Goal: Information Seeking & Learning: Learn about a topic

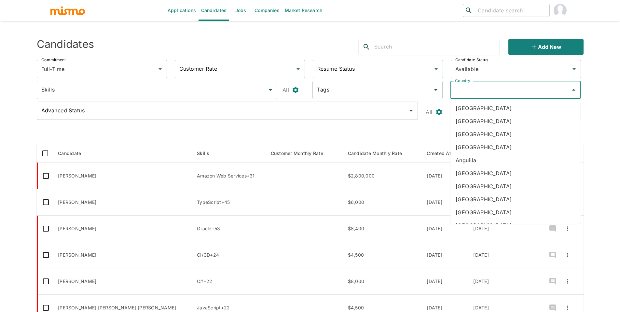
click at [509, 96] on input "Country" at bounding box center [511, 90] width 115 height 12
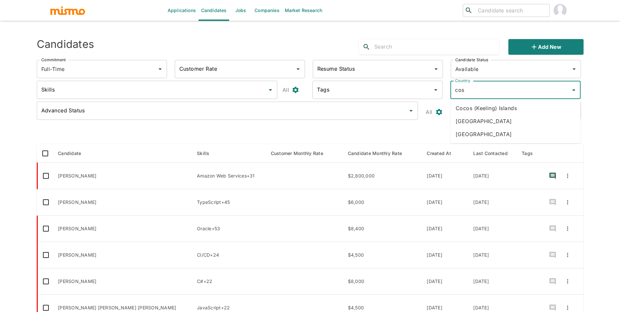
type input "cost"
click at [509, 113] on li "[GEOGRAPHIC_DATA]" at bounding box center [516, 108] width 130 height 13
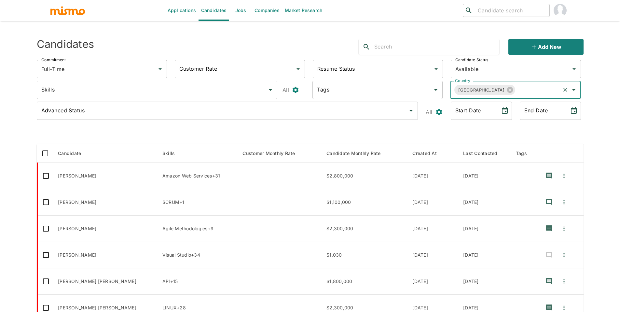
click at [225, 89] on input "Skills" at bounding box center [152, 90] width 225 height 12
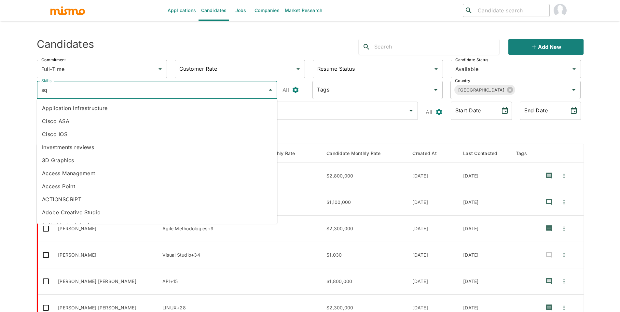
type input "sql"
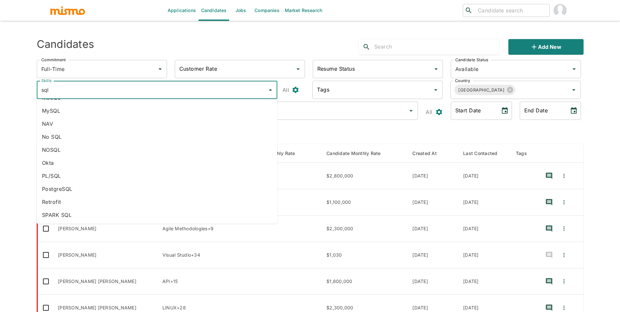
scroll to position [76, 0]
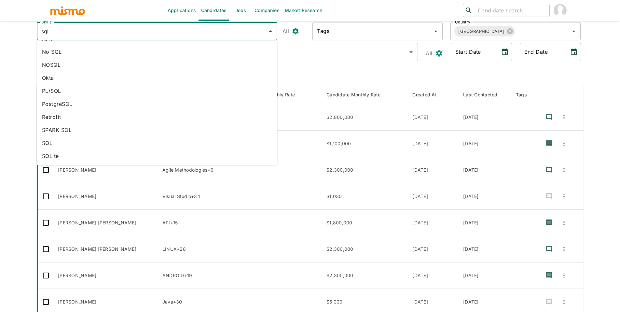
click at [121, 139] on li "SQL" at bounding box center [157, 142] width 241 height 13
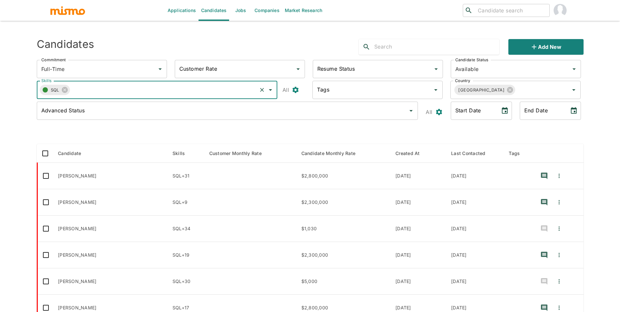
click at [136, 91] on input "Skills" at bounding box center [163, 90] width 186 height 12
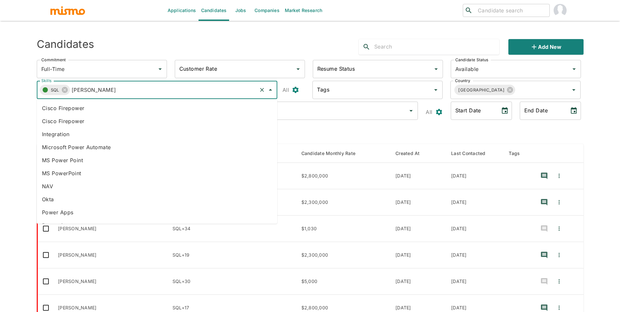
type input "power"
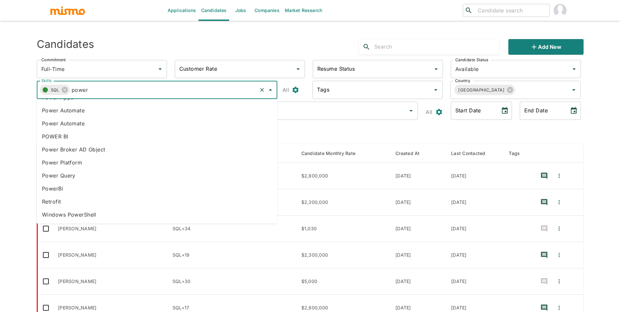
click at [92, 130] on li "POWER BI" at bounding box center [157, 136] width 241 height 13
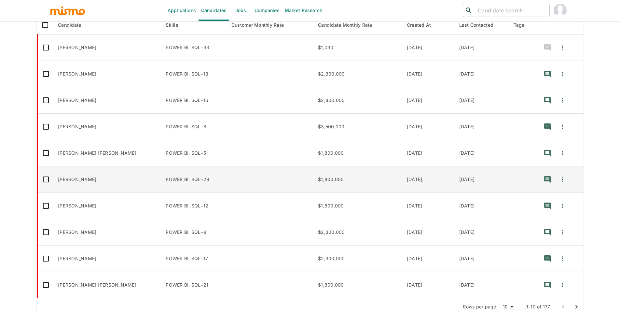
scroll to position [78, 0]
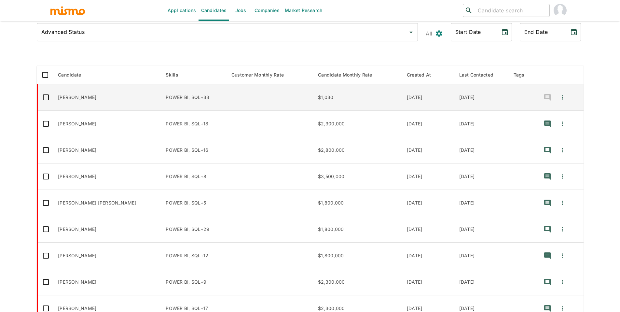
click at [60, 95] on td "Byron Redondo" at bounding box center [107, 97] width 108 height 26
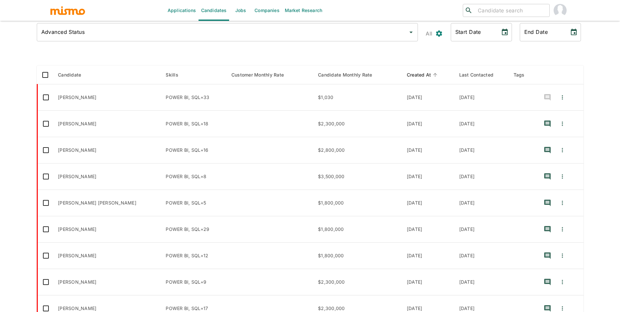
click at [421, 77] on span "Created At" at bounding box center [423, 75] width 33 height 8
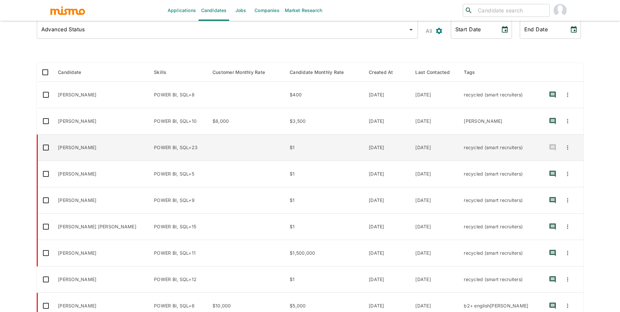
scroll to position [88, 0]
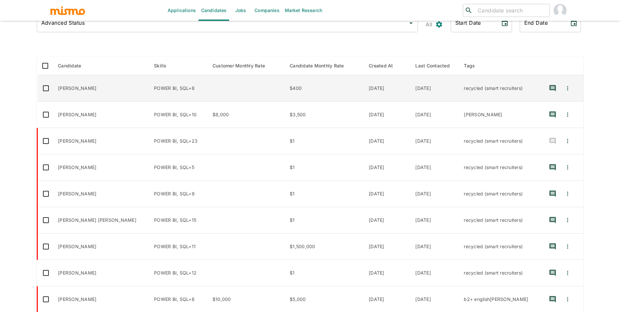
click at [85, 88] on td "Carlo Vargas" at bounding box center [101, 88] width 96 height 26
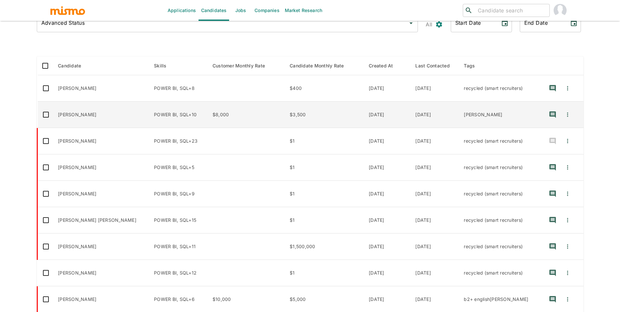
click at [78, 113] on td "Jorge Padilla" at bounding box center [101, 115] width 96 height 26
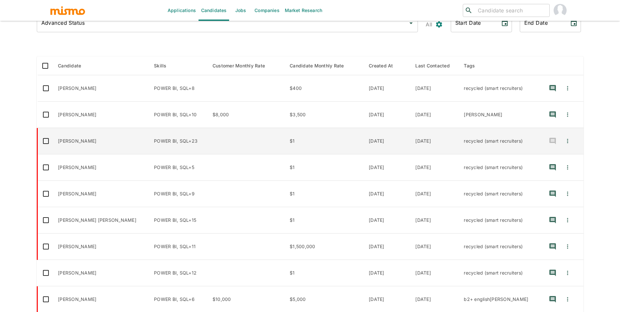
drag, startPoint x: 65, startPoint y: 143, endPoint x: 62, endPoint y: 149, distance: 7.9
click at [65, 143] on td "Luis Leandro" at bounding box center [101, 141] width 96 height 26
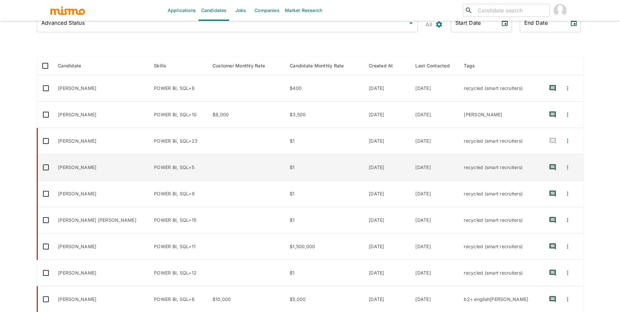
click at [64, 164] on td "Yadir Vega" at bounding box center [101, 167] width 96 height 26
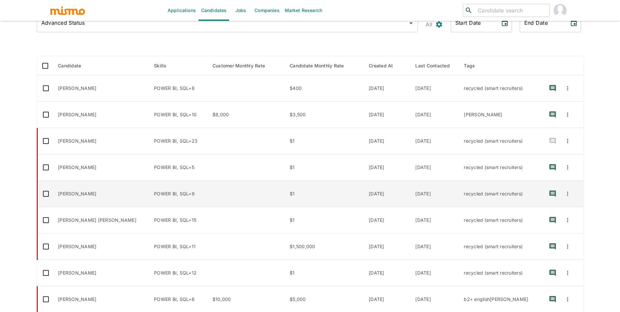
click at [65, 196] on td "Adriana Mora Gonzalez" at bounding box center [101, 194] width 96 height 26
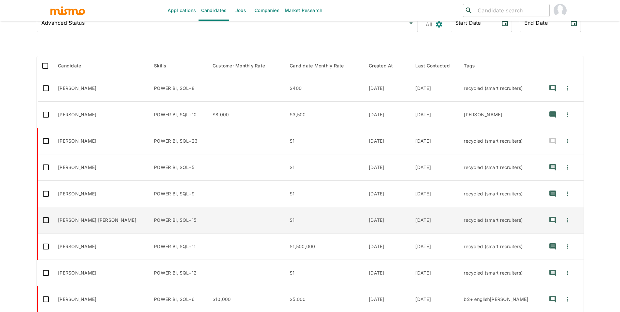
click at [63, 221] on td "Ricardo Pérez Freites" at bounding box center [101, 220] width 96 height 26
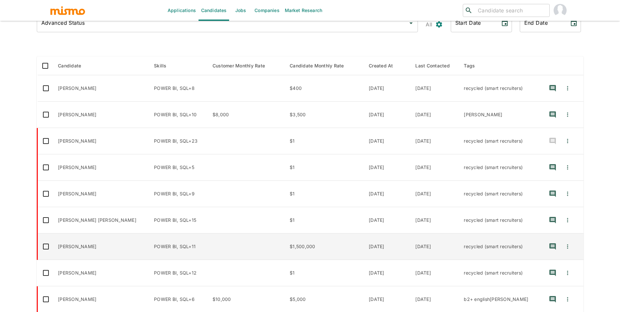
click at [68, 242] on td "Victor Alexander Ramírez" at bounding box center [101, 246] width 96 height 26
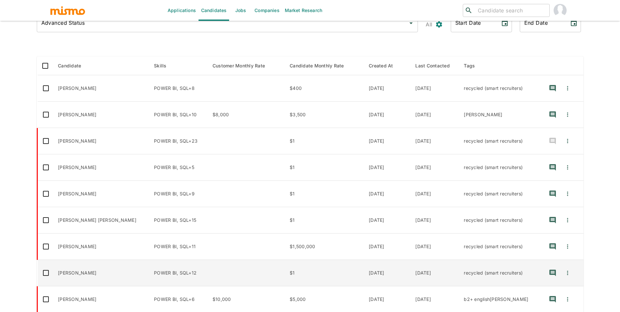
click at [74, 270] on td "Donald Picado" at bounding box center [101, 273] width 96 height 26
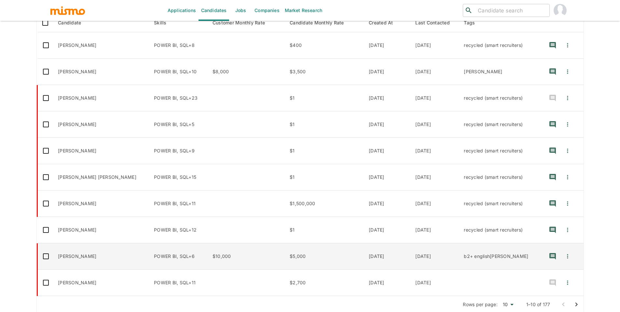
scroll to position [137, 0]
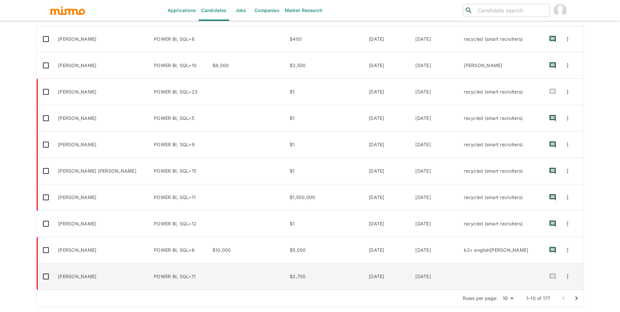
click at [78, 271] on td "Brandon Rodríguez Mairena" at bounding box center [101, 276] width 96 height 26
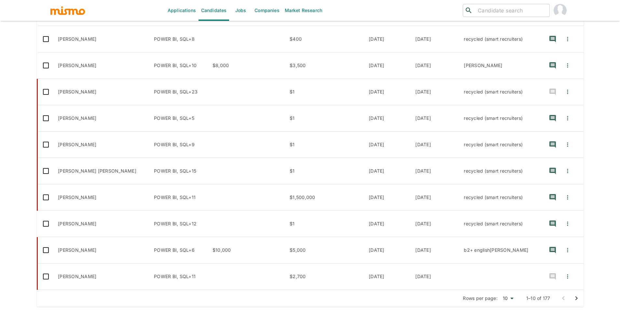
click at [576, 297] on icon "Go to next page" at bounding box center [577, 298] width 8 height 8
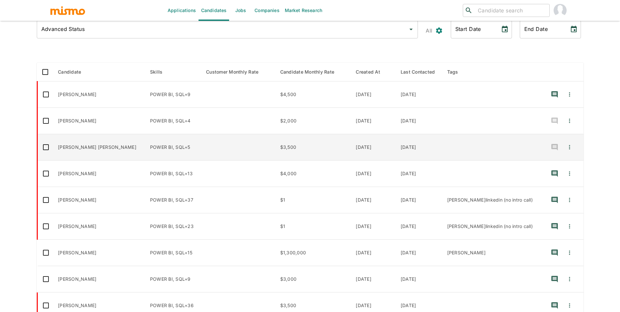
scroll to position [81, 0]
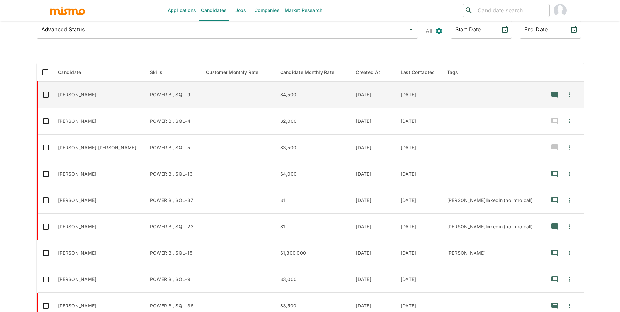
click at [78, 93] on td "FABRICIO QUESADA" at bounding box center [99, 95] width 92 height 26
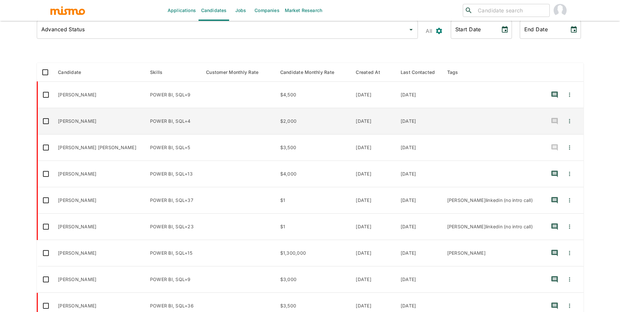
click at [82, 118] on td "Mauricio Darce" at bounding box center [99, 121] width 92 height 26
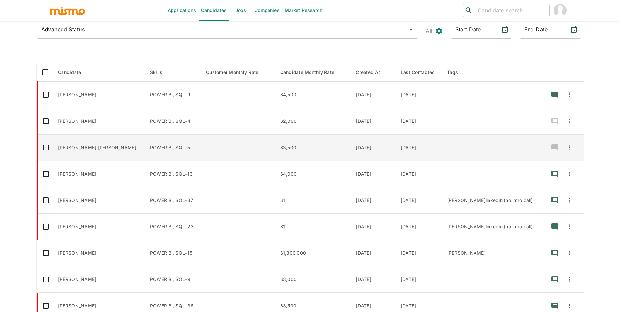
click at [84, 146] on td "Ronny Conejo Zuniga" at bounding box center [99, 147] width 92 height 26
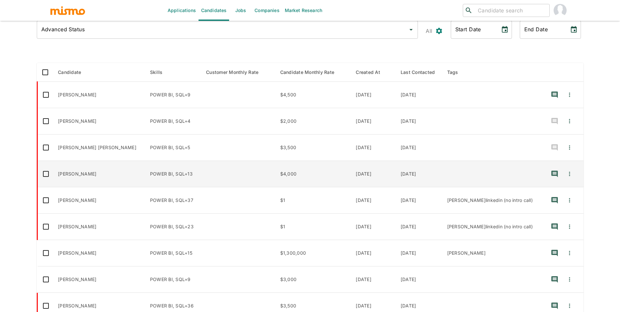
click at [80, 168] on td "Julio Montero" at bounding box center [99, 174] width 92 height 26
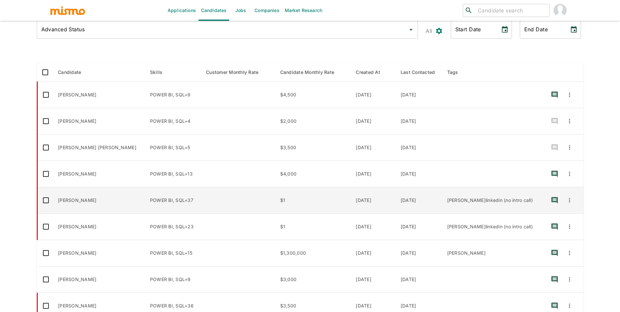
click at [78, 199] on td "Felipe Alvarez" at bounding box center [99, 200] width 92 height 26
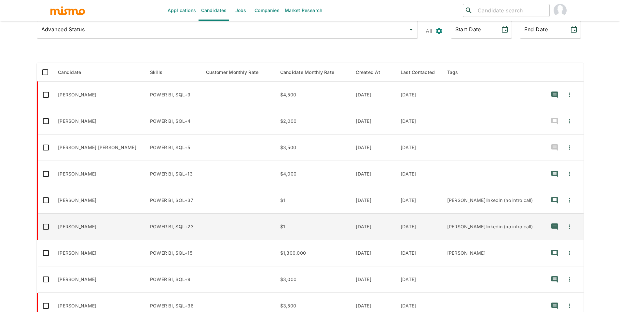
click at [75, 227] on td "Luis Taylor" at bounding box center [99, 227] width 92 height 26
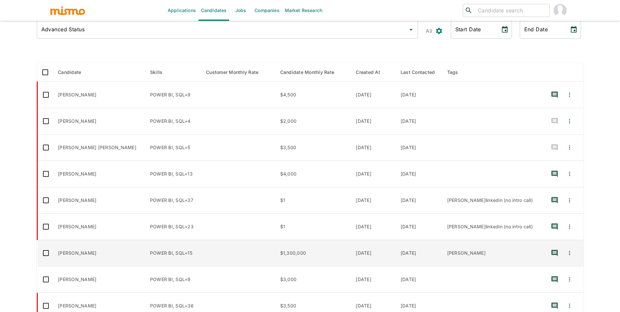
click at [72, 252] on td "Eduardo Arias" at bounding box center [99, 253] width 92 height 26
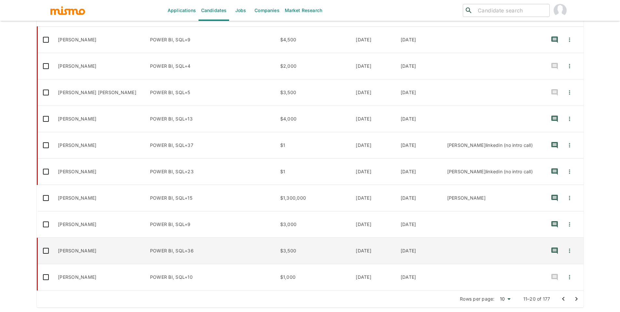
scroll to position [137, 0]
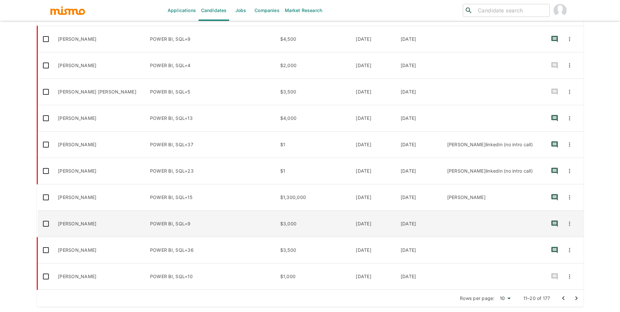
click at [64, 228] on td "Guillermo Sanchez" at bounding box center [99, 224] width 92 height 26
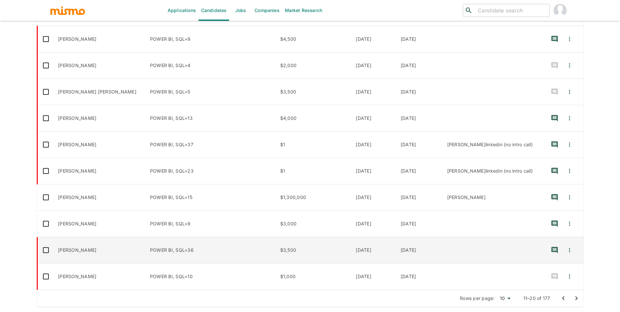
click at [68, 247] on td "Eduardo Torres" at bounding box center [99, 250] width 92 height 26
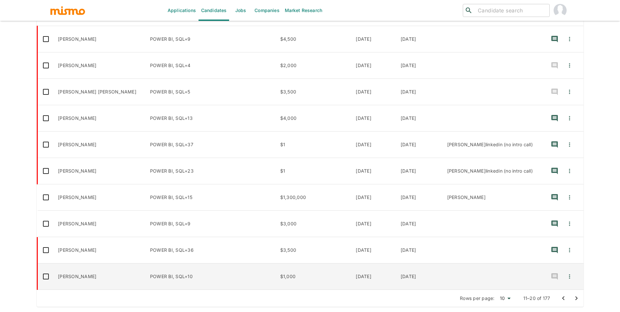
click at [70, 272] on td "Yuliana Fernández" at bounding box center [99, 276] width 92 height 26
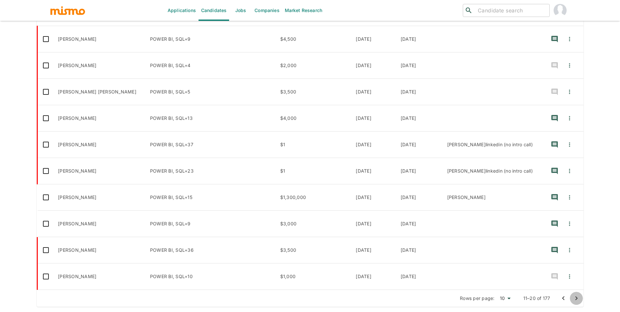
click at [578, 298] on icon "Go to next page" at bounding box center [577, 298] width 8 height 8
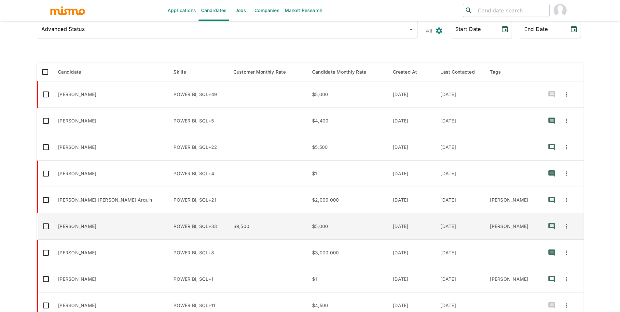
scroll to position [78, 0]
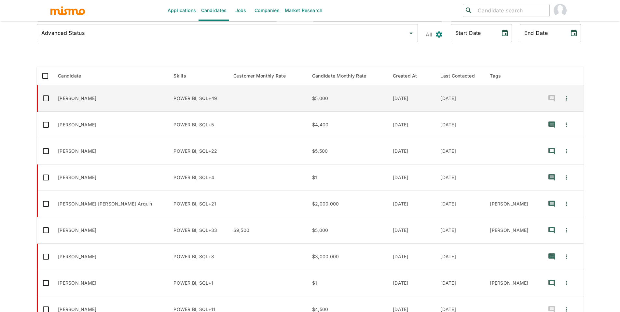
click at [81, 103] on td "Jose Fernandez" at bounding box center [111, 98] width 116 height 26
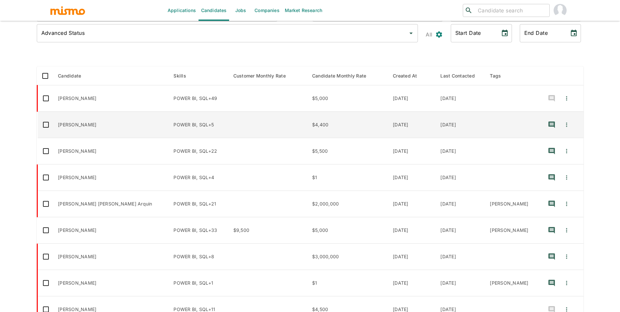
click at [79, 127] on td "Victor Solano" at bounding box center [111, 125] width 116 height 26
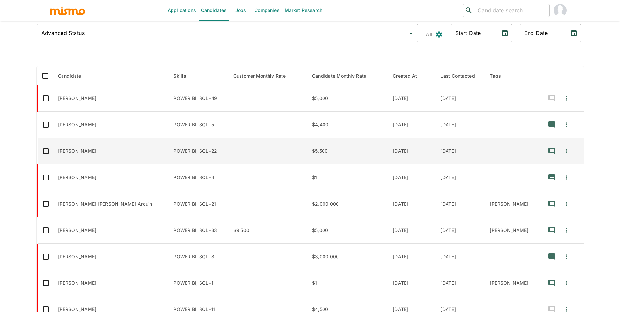
click at [75, 154] on td "Alonso Arguedas" at bounding box center [111, 151] width 116 height 26
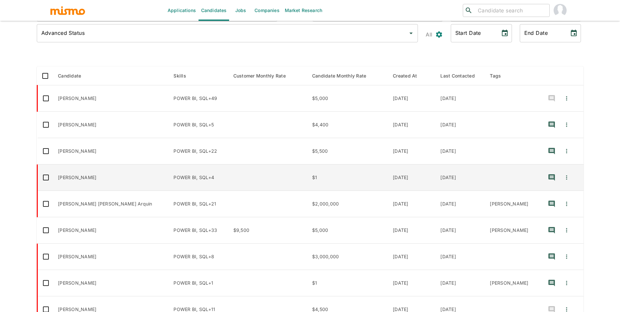
drag, startPoint x: 74, startPoint y: 172, endPoint x: 74, endPoint y: 177, distance: 5.2
click at [74, 172] on td "Ian Madrigal" at bounding box center [111, 177] width 116 height 26
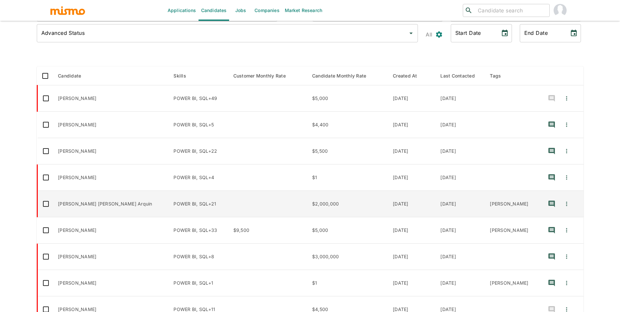
click at [73, 203] on td "Ronald Steven Hernandez Arquin" at bounding box center [111, 204] width 116 height 26
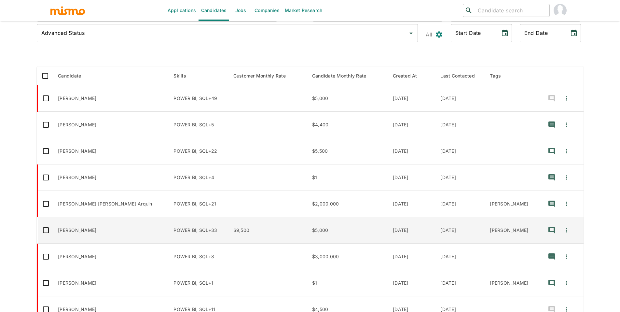
click at [70, 226] on td "Juan Solís" at bounding box center [111, 230] width 116 height 26
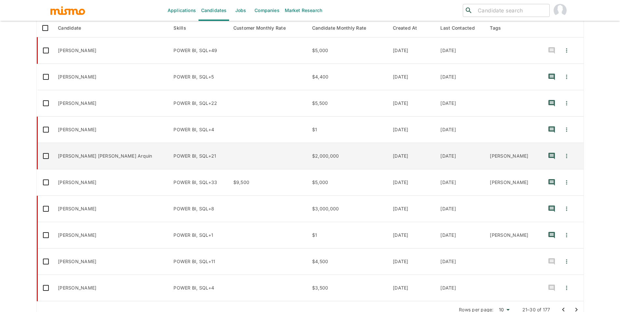
scroll to position [137, 0]
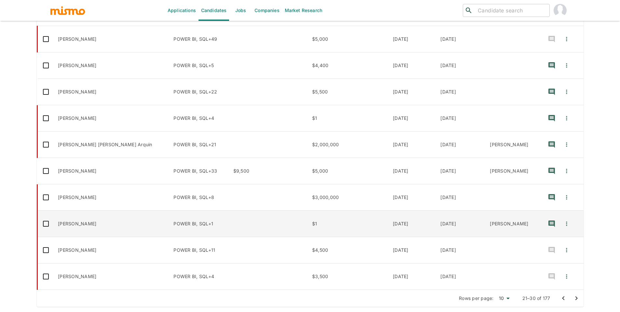
click at [76, 220] on td "Ingrid Molina" at bounding box center [111, 224] width 116 height 26
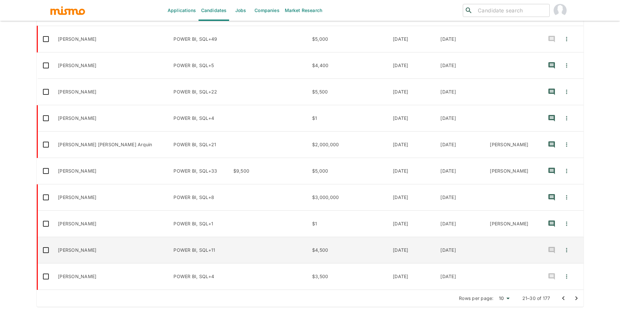
click at [76, 245] on td "Anabelle Sudasassi" at bounding box center [111, 250] width 116 height 26
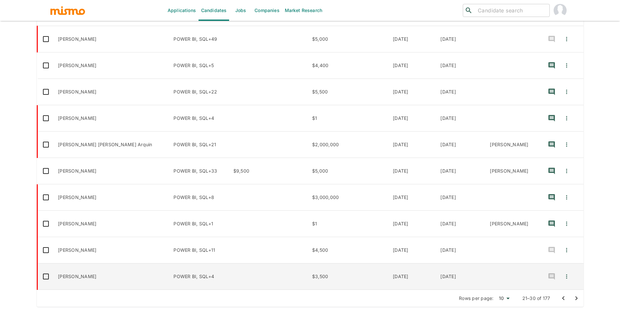
click at [69, 275] on td "Jordy Farrier" at bounding box center [111, 276] width 116 height 26
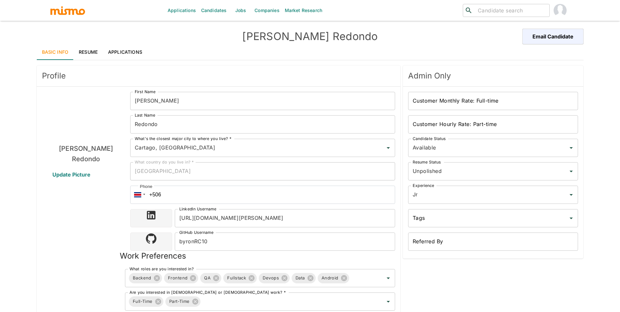
click at [125, 50] on link "Applications" at bounding box center [125, 52] width 45 height 16
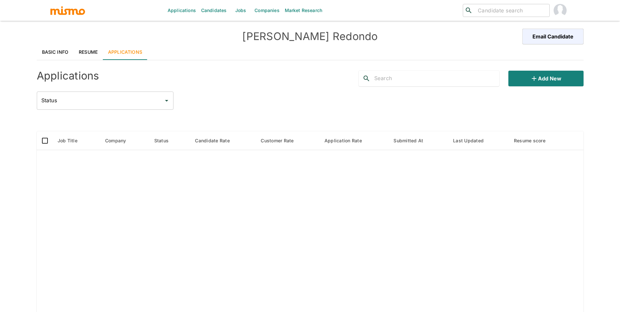
click at [96, 51] on link "Resume" at bounding box center [88, 52] width 29 height 16
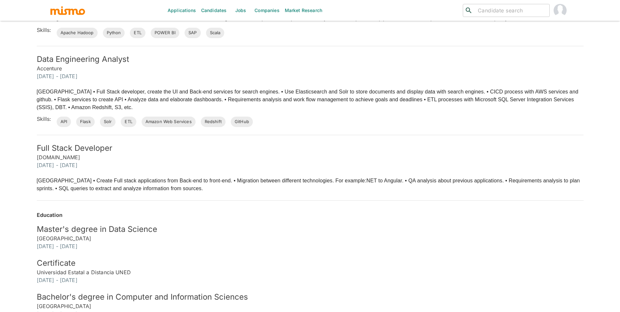
scroll to position [446, 0]
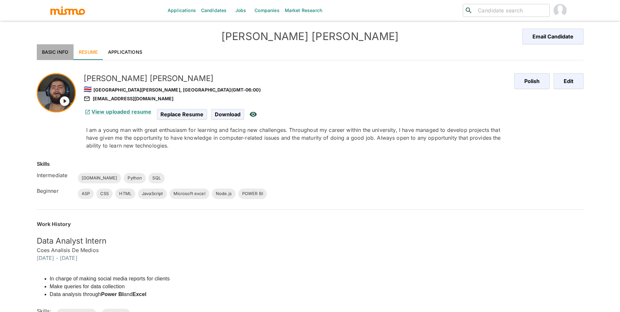
click at [62, 50] on link "Basic Info" at bounding box center [55, 52] width 37 height 16
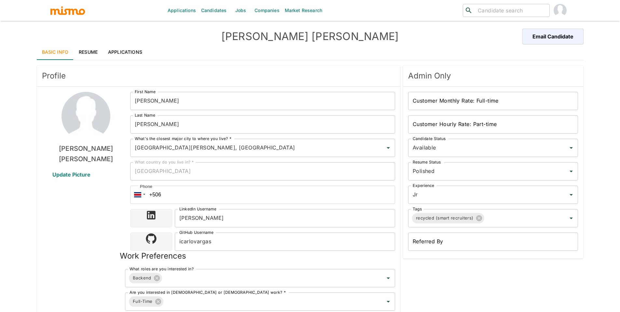
click at [215, 219] on input "carlo-mario-vargas" at bounding box center [285, 218] width 220 height 18
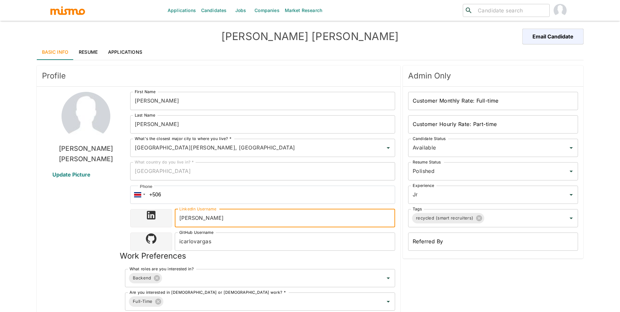
click at [166, 218] on div at bounding box center [151, 218] width 42 height 18
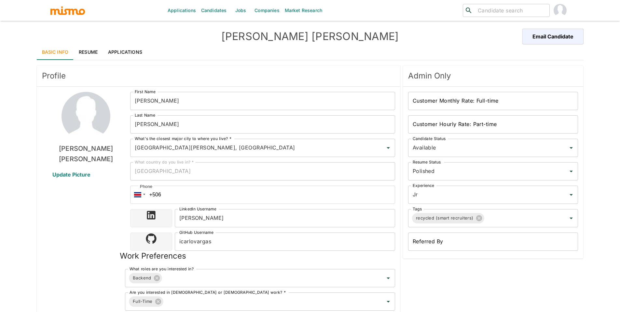
drag, startPoint x: 153, startPoint y: 216, endPoint x: 153, endPoint y: 209, distance: 6.2
click at [153, 214] on icon at bounding box center [151, 214] width 11 height 11
click at [88, 52] on link "Resume" at bounding box center [88, 52] width 29 height 16
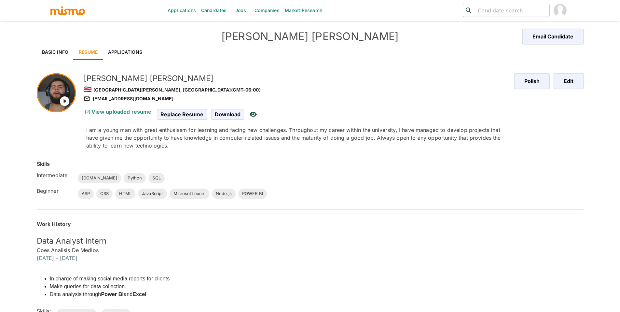
click at [134, 111] on link "View uploaded resume" at bounding box center [118, 111] width 68 height 7
click at [107, 113] on link "View uploaded resume" at bounding box center [118, 111] width 68 height 7
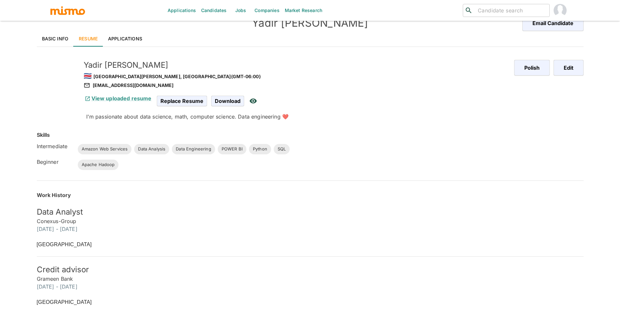
scroll to position [16, 0]
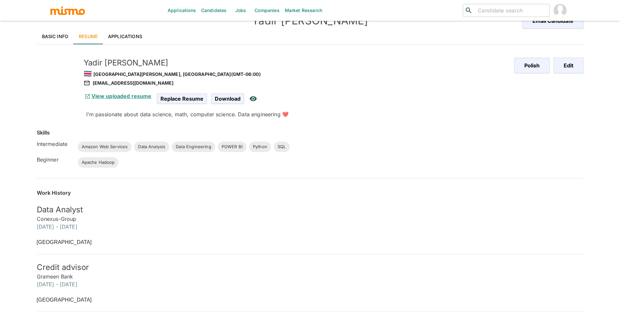
click at [132, 95] on link "View uploaded resume" at bounding box center [118, 96] width 68 height 7
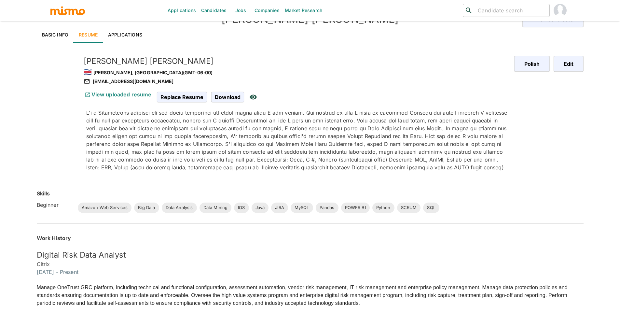
scroll to position [11, 0]
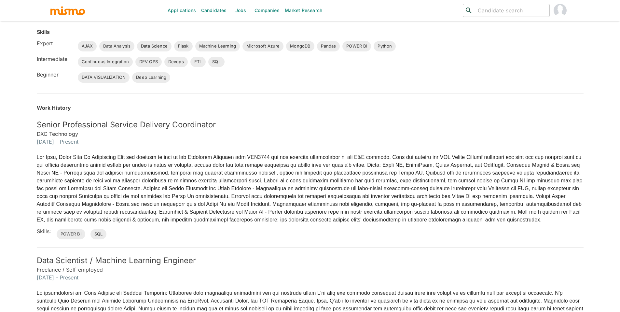
scroll to position [125, 0]
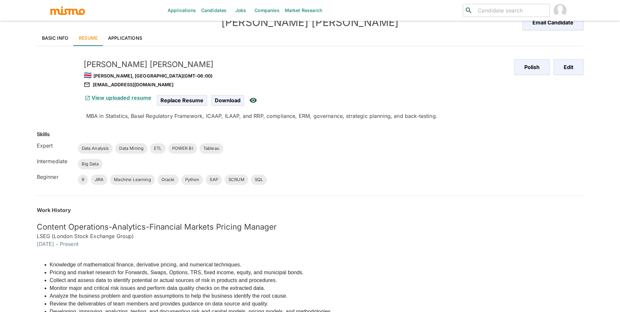
scroll to position [57, 0]
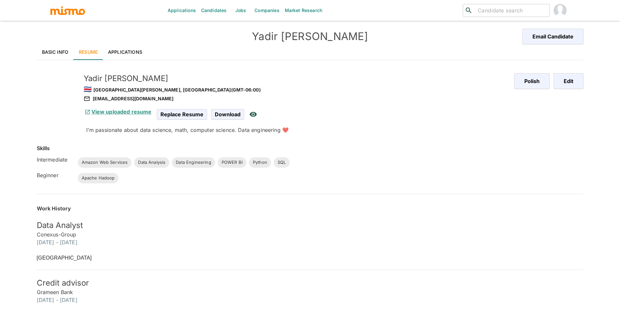
click at [132, 113] on link "View uploaded resume" at bounding box center [118, 111] width 68 height 7
click at [67, 50] on link "Basic Info" at bounding box center [55, 52] width 37 height 16
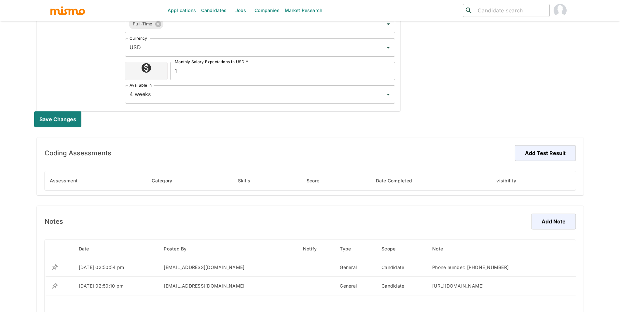
scroll to position [281, 0]
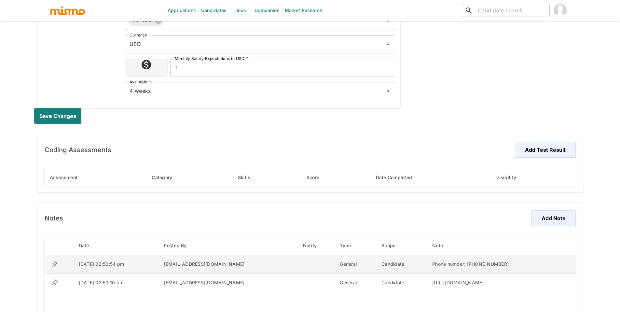
click at [432, 262] on div "Phone number: +50689440770" at bounding box center [493, 264] width 122 height 7
drag, startPoint x: 361, startPoint y: 264, endPoint x: 321, endPoint y: 266, distance: 39.8
click at [432, 266] on div "Phone number: +50689440770" at bounding box center [493, 264] width 122 height 7
copy div "+50689440770"
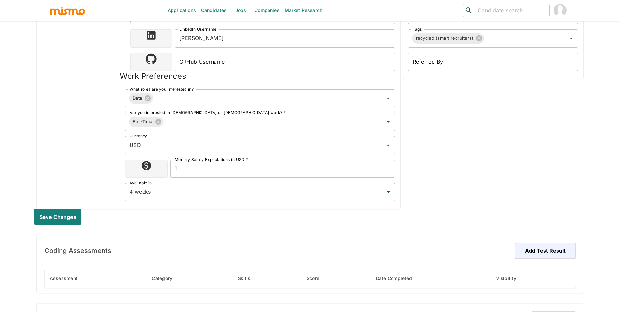
scroll to position [0, 0]
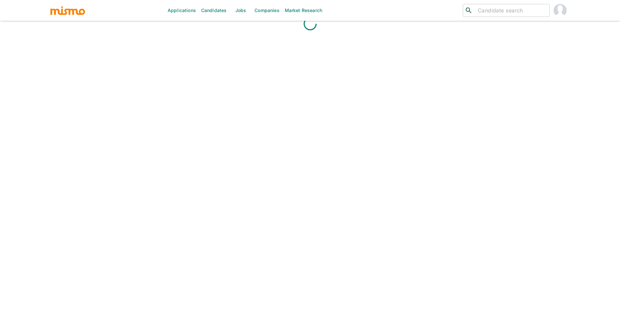
scroll to position [16, 0]
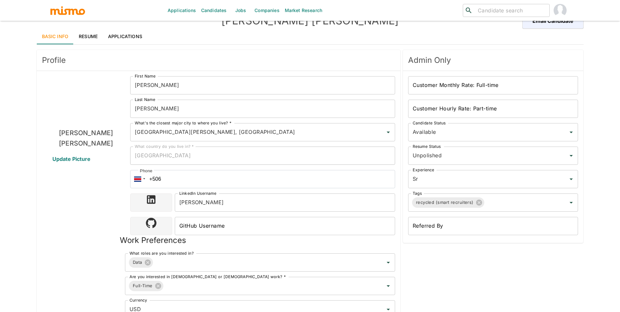
click at [87, 29] on link "Resume" at bounding box center [88, 37] width 29 height 16
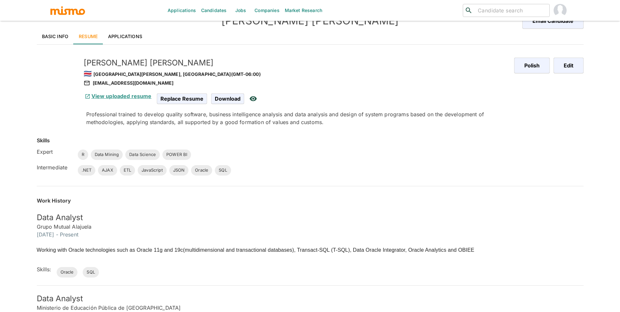
click at [117, 93] on link "View uploaded resume" at bounding box center [118, 96] width 68 height 7
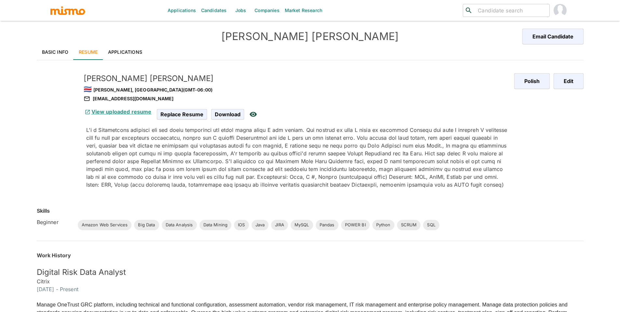
click at [143, 112] on link "View uploaded resume" at bounding box center [118, 111] width 68 height 7
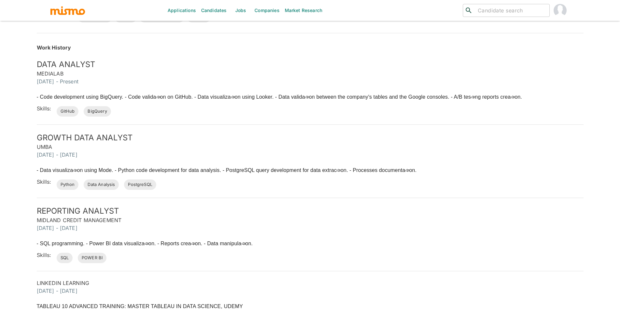
scroll to position [241, 0]
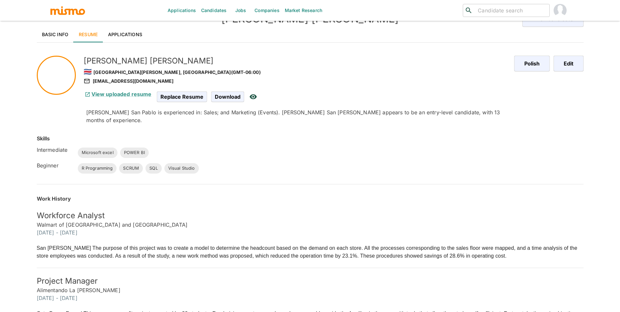
scroll to position [63, 0]
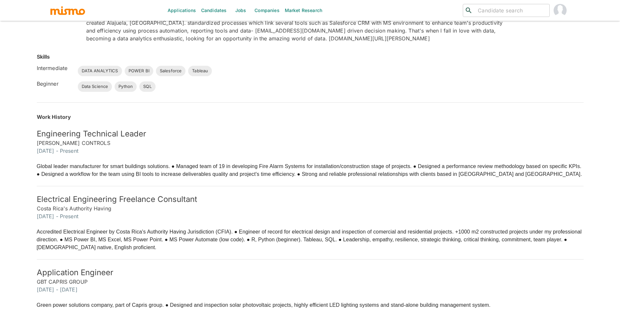
scroll to position [124, 0]
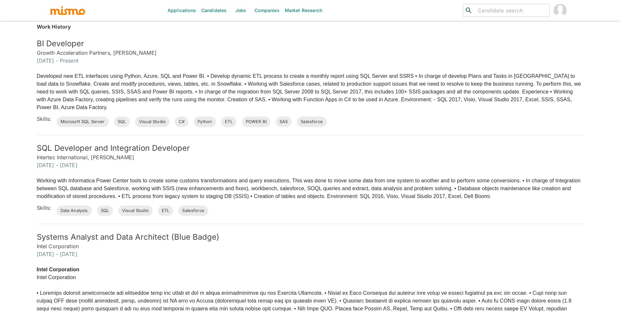
scroll to position [220, 0]
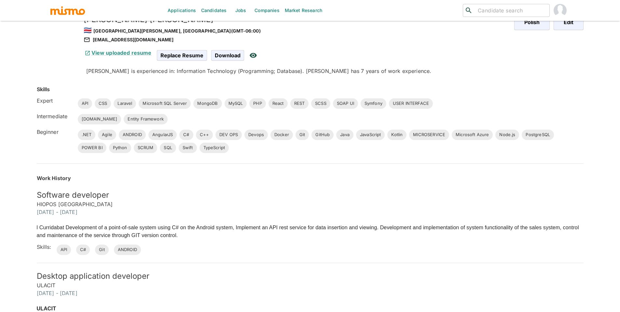
scroll to position [61, 0]
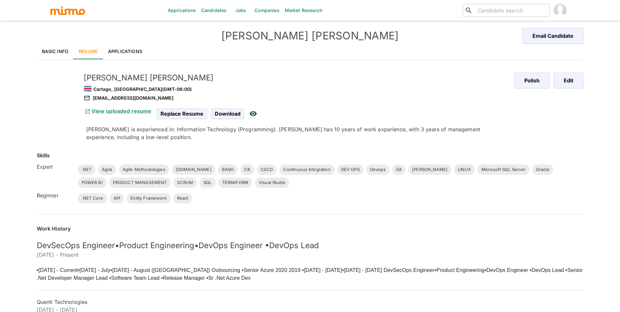
scroll to position [1, 0]
click at [48, 48] on link "Basic Info" at bounding box center [55, 51] width 37 height 16
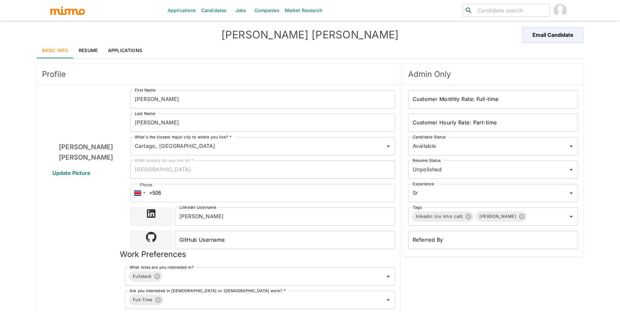
scroll to position [0, 0]
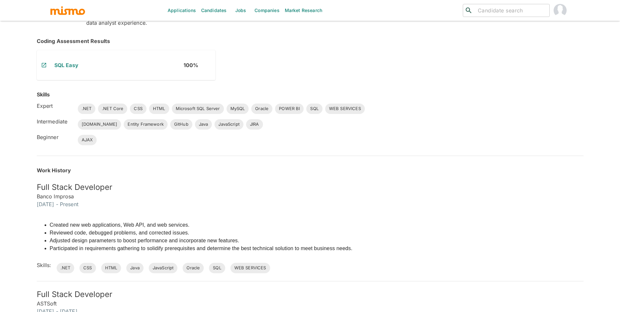
scroll to position [128, 0]
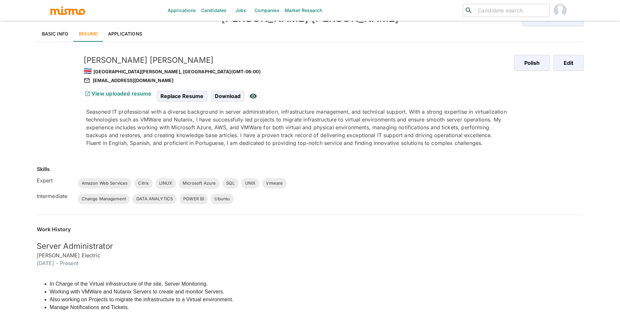
scroll to position [118, 0]
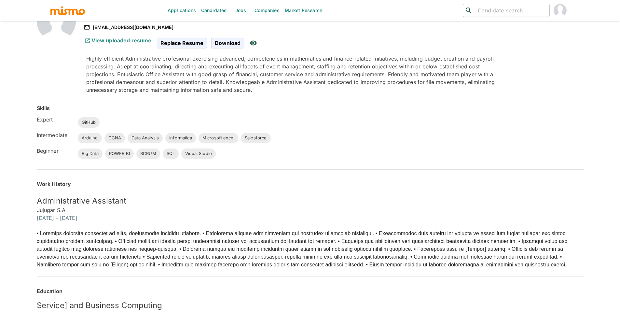
scroll to position [86, 0]
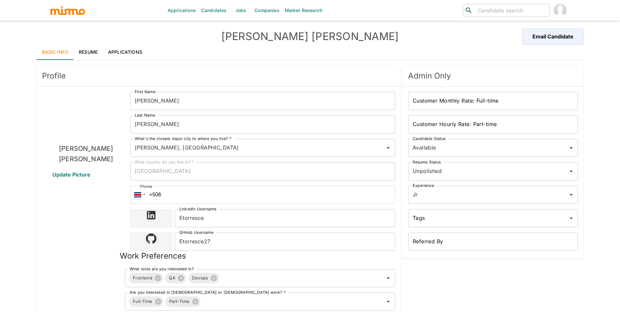
click at [93, 47] on link "Resume" at bounding box center [88, 52] width 29 height 16
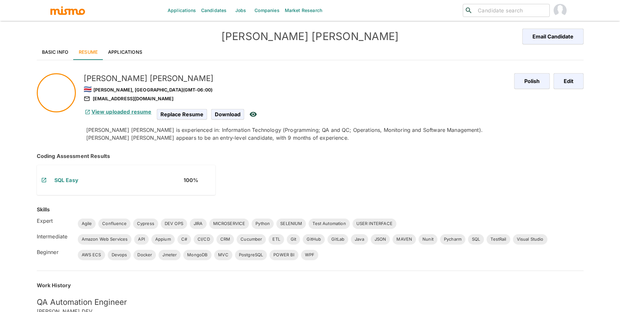
click at [118, 114] on link "View uploaded resume" at bounding box center [118, 111] width 68 height 7
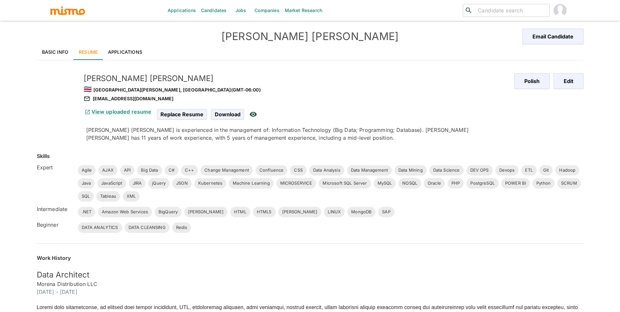
click at [51, 47] on link "Basic Info" at bounding box center [55, 52] width 37 height 16
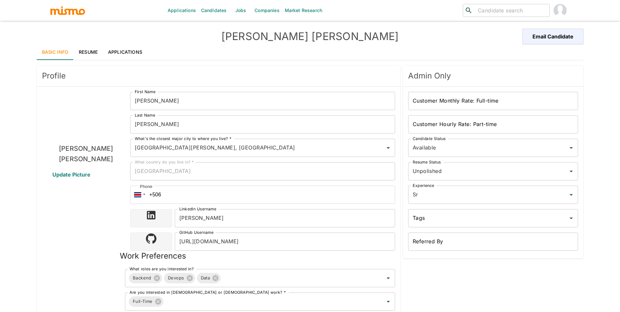
click at [89, 50] on link "Resume" at bounding box center [88, 52] width 29 height 16
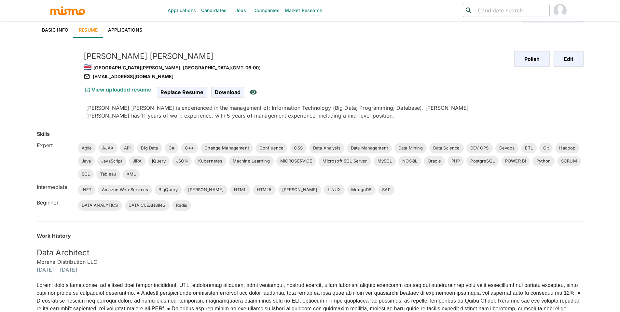
scroll to position [132, 0]
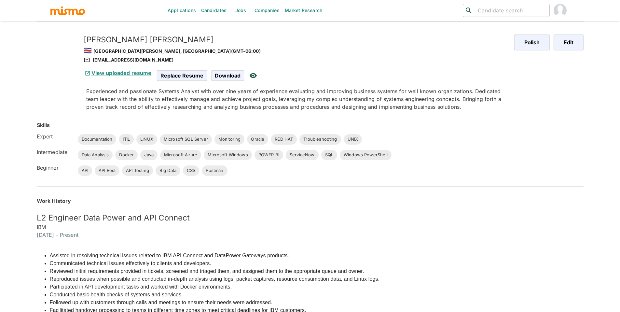
scroll to position [129, 0]
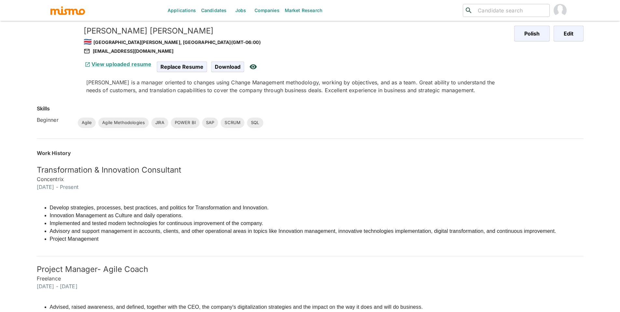
scroll to position [55, 0]
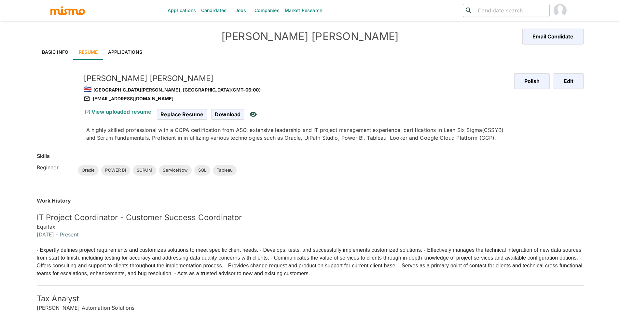
click at [111, 110] on link "View uploaded resume" at bounding box center [118, 111] width 68 height 7
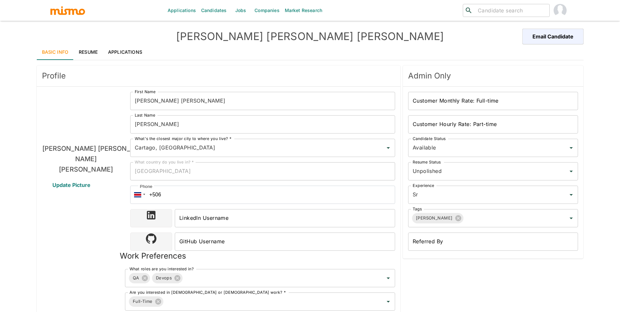
click at [91, 51] on link "Resume" at bounding box center [88, 52] width 29 height 16
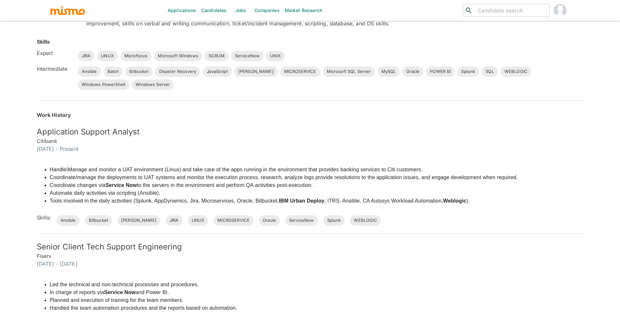
scroll to position [123, 0]
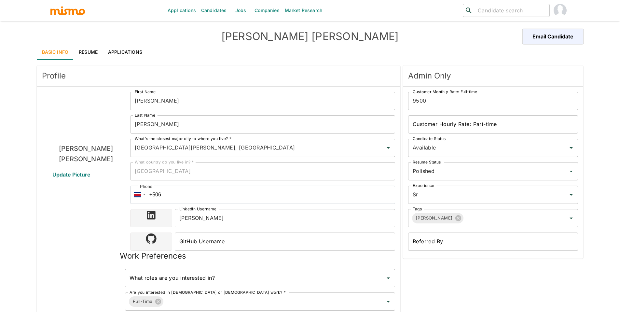
click at [93, 52] on link "Resume" at bounding box center [88, 52] width 29 height 16
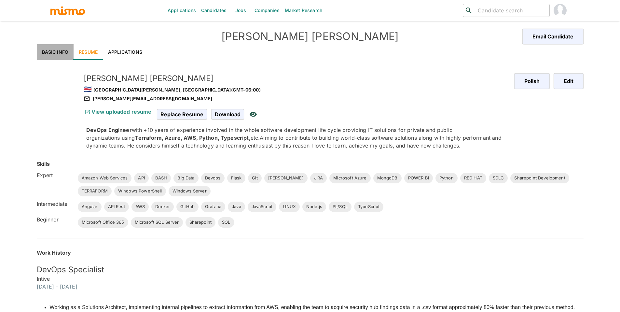
click at [46, 54] on link "Basic Info" at bounding box center [55, 52] width 37 height 16
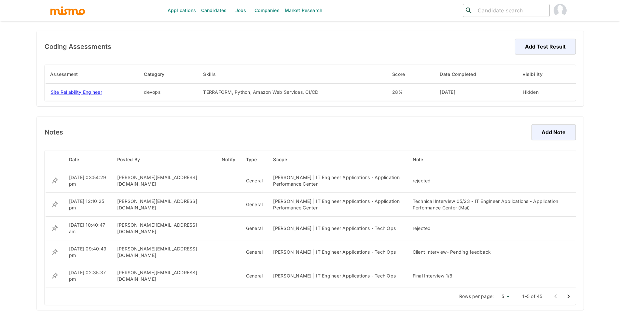
scroll to position [387, 0]
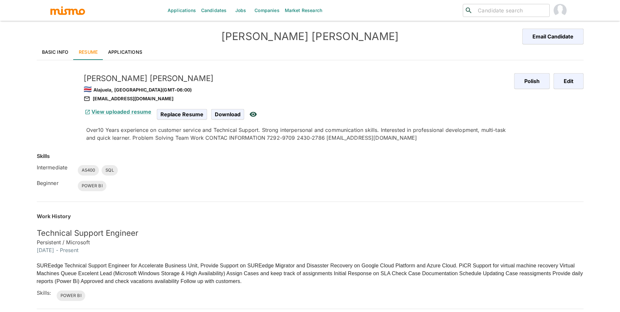
scroll to position [136, 0]
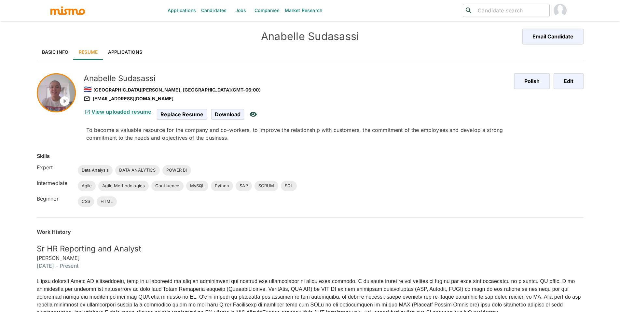
click at [140, 111] on link "View uploaded resume" at bounding box center [118, 111] width 68 height 7
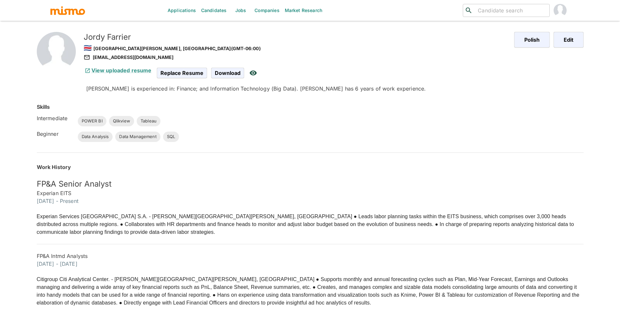
scroll to position [132, 0]
